Goal: Task Accomplishment & Management: Manage account settings

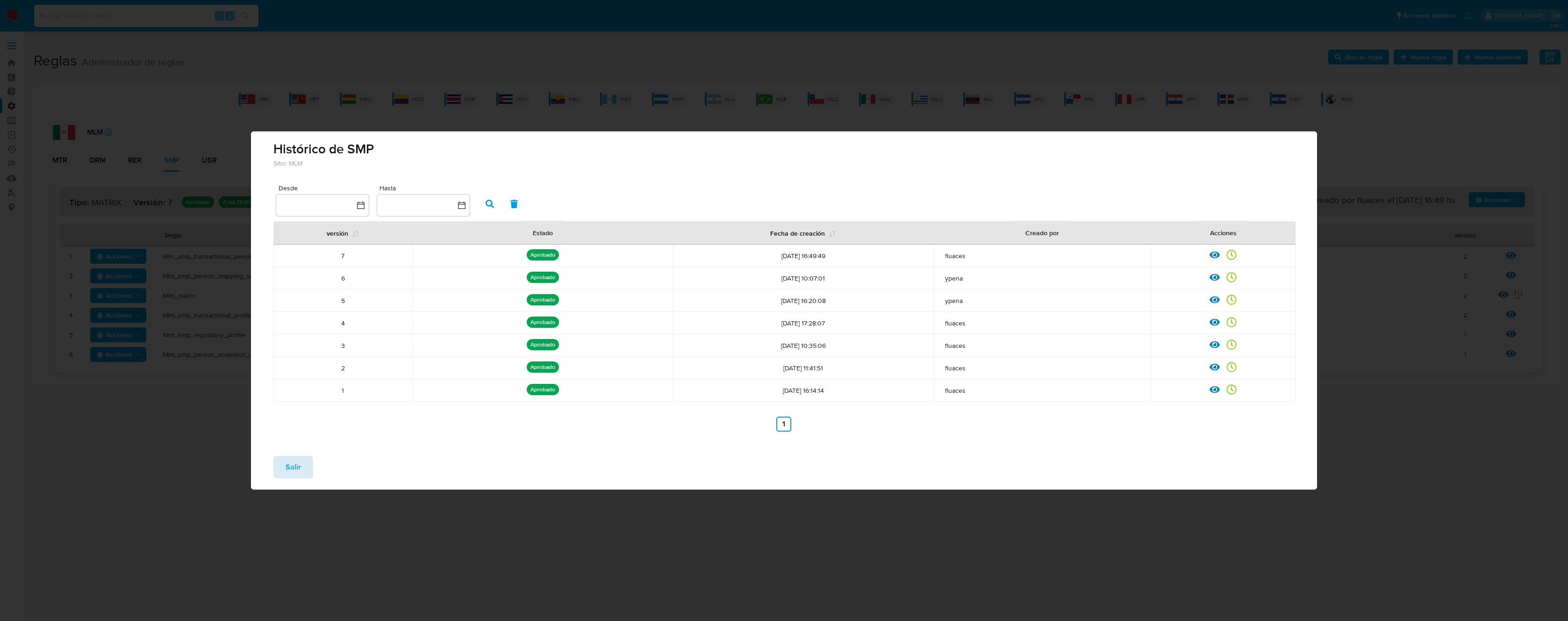
click at [293, 461] on span "Salir" at bounding box center [293, 467] width 15 height 21
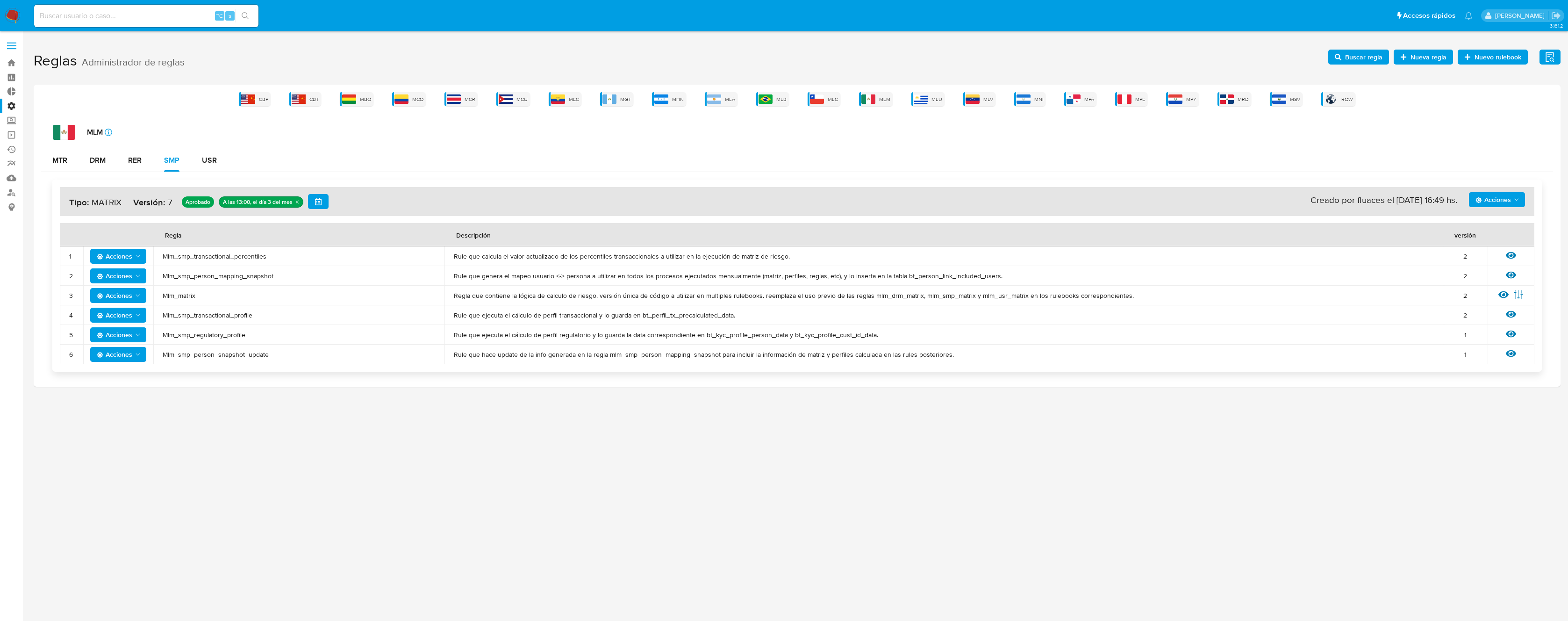
click at [1340, 57] on icon "button" at bounding box center [1338, 57] width 7 height 7
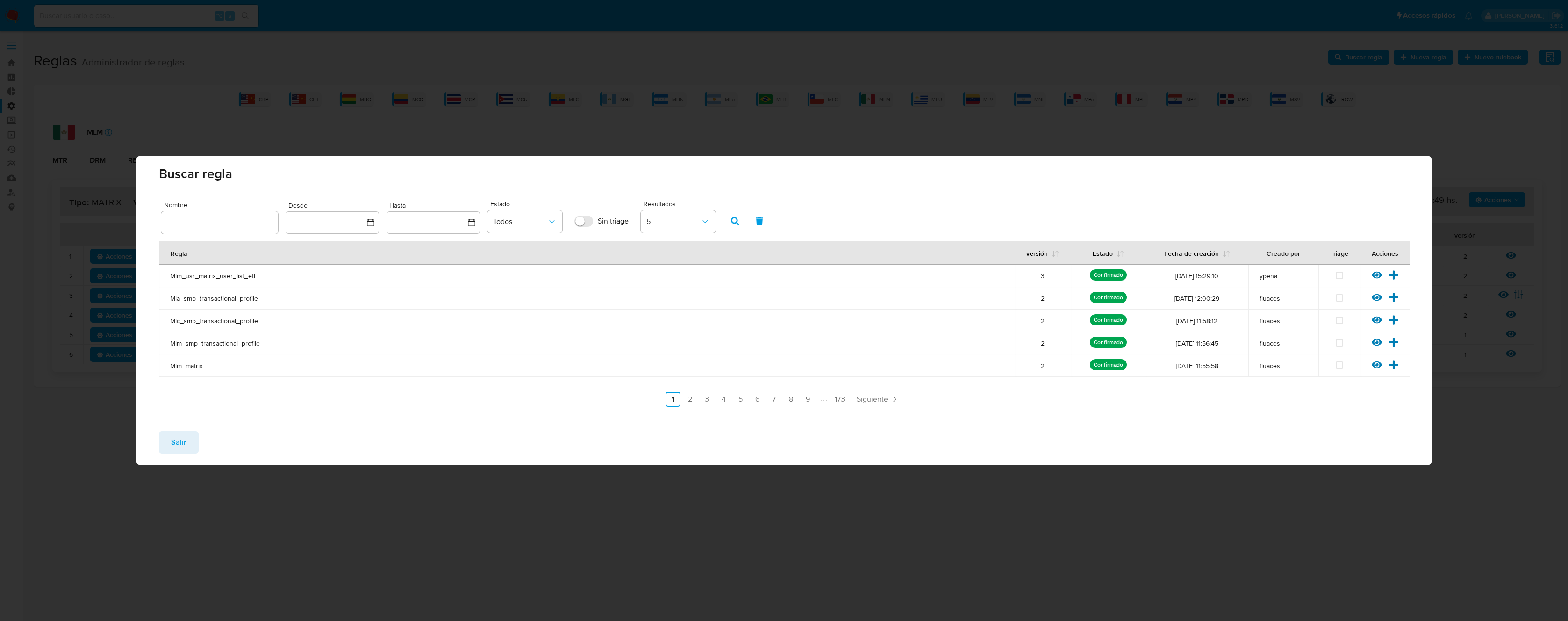
click at [200, 226] on input "text" at bounding box center [220, 222] width 117 height 12
type input "pf_renda"
click at [724, 226] on button "button" at bounding box center [735, 221] width 24 height 23
click at [1377, 275] on icon at bounding box center [1377, 275] width 10 height 7
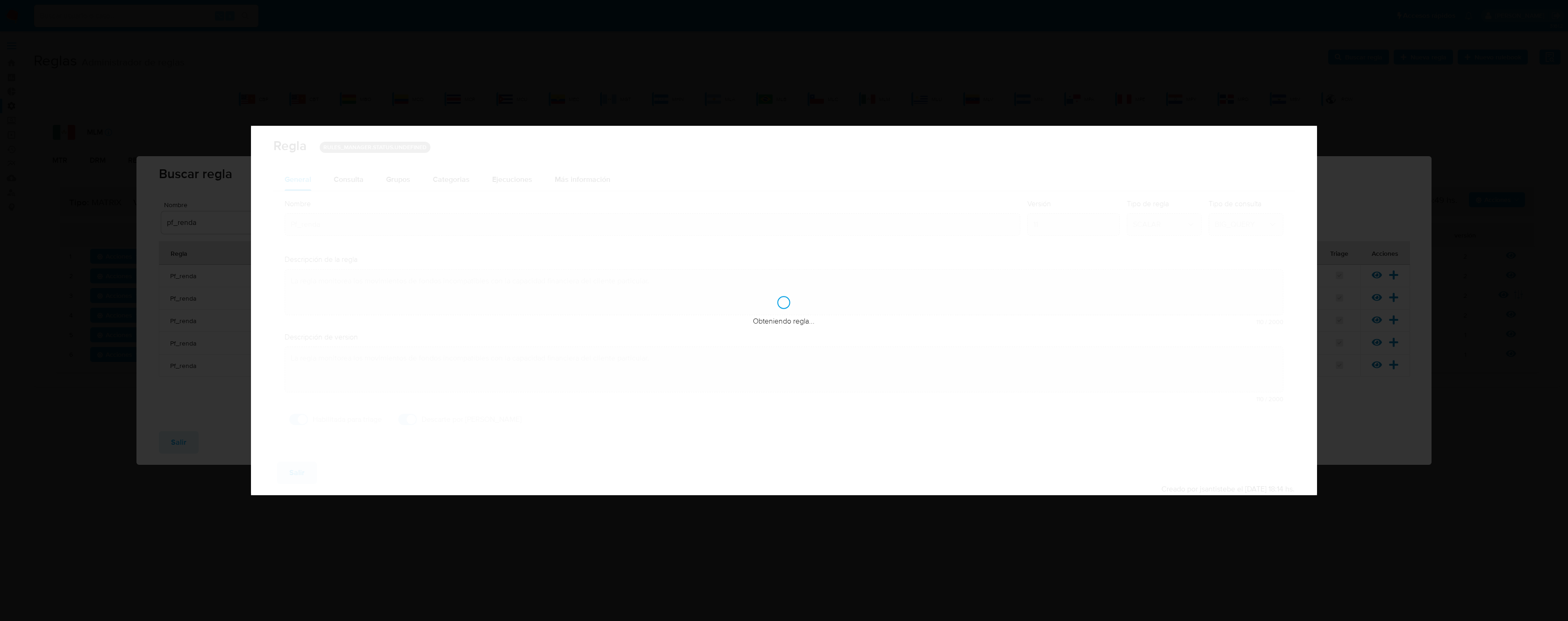
checkbox input "true"
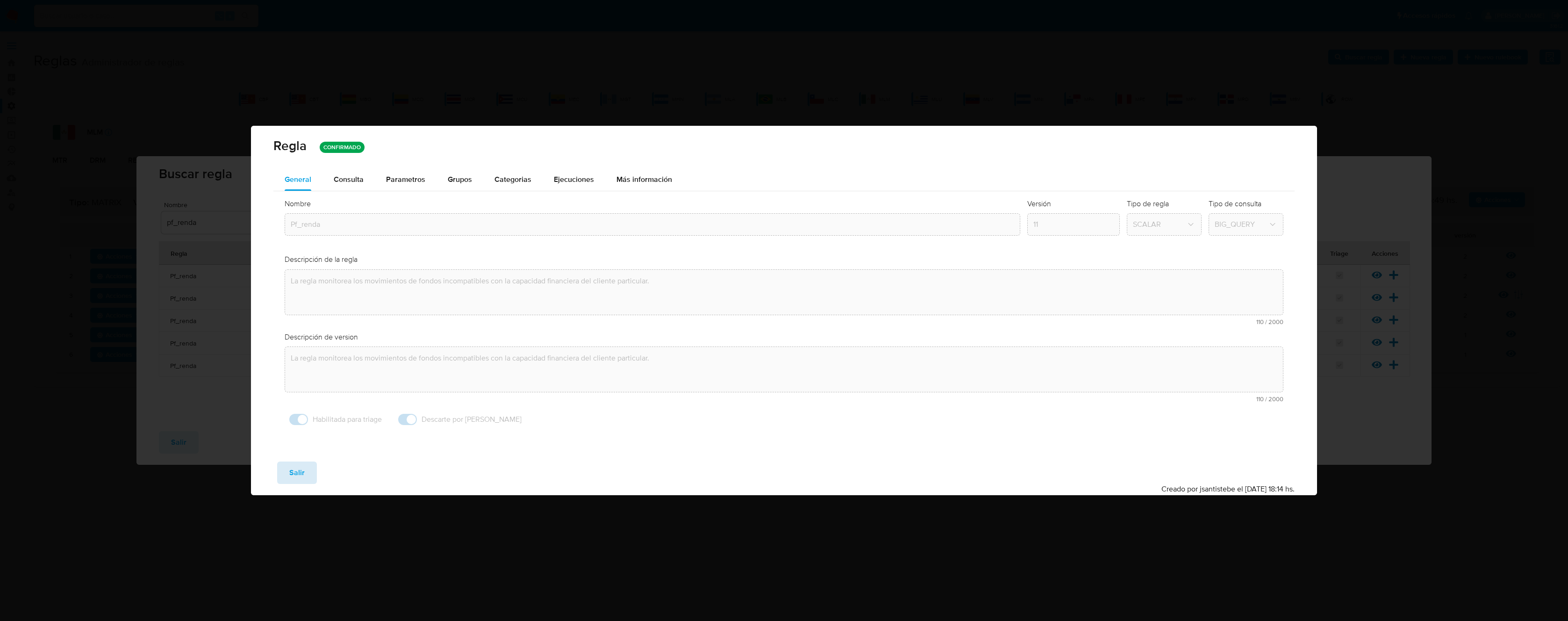
click at [301, 474] on span "Salir" at bounding box center [296, 472] width 15 height 21
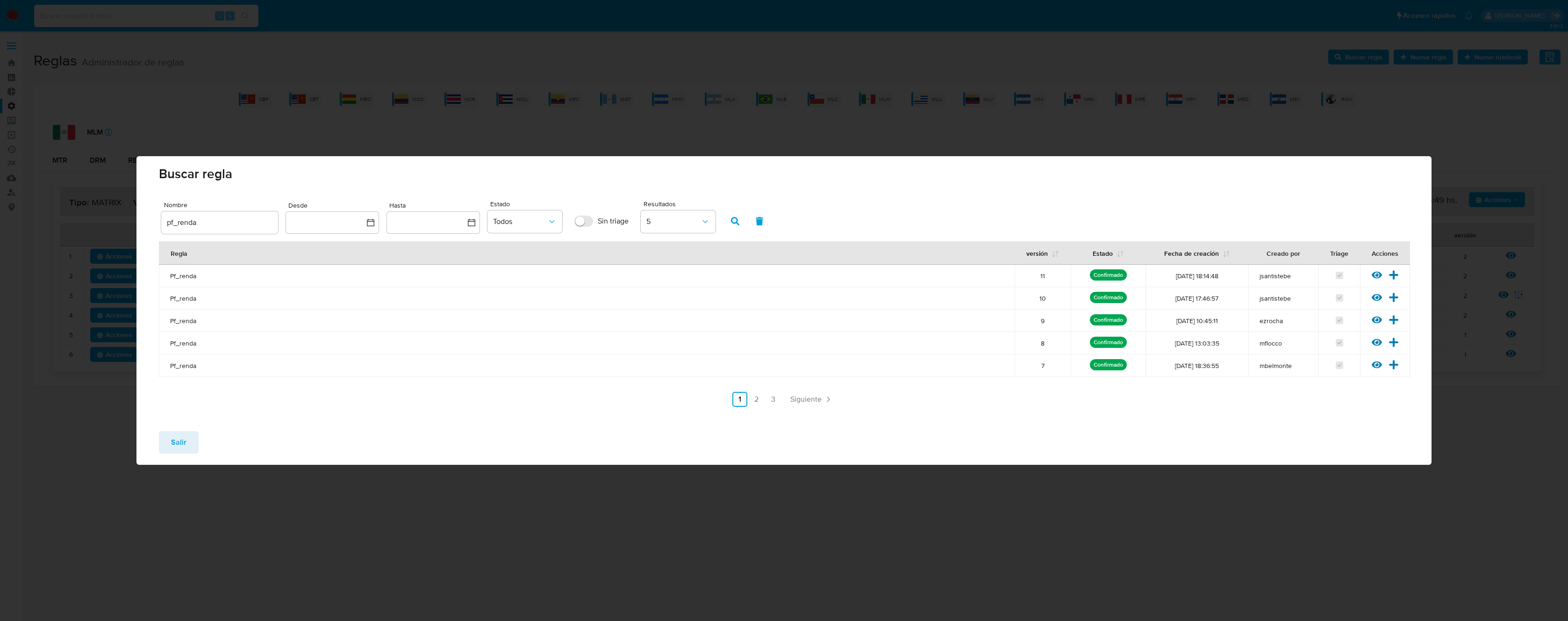
click at [190, 446] on button "Salir" at bounding box center [178, 442] width 40 height 23
